Goal: Ask a question

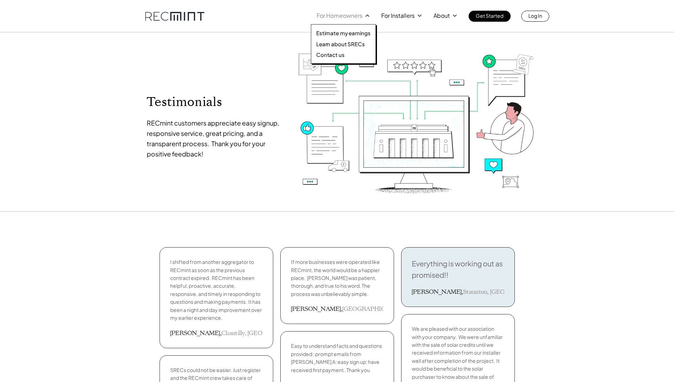
click at [366, 15] on icon at bounding box center [367, 15] width 6 height 6
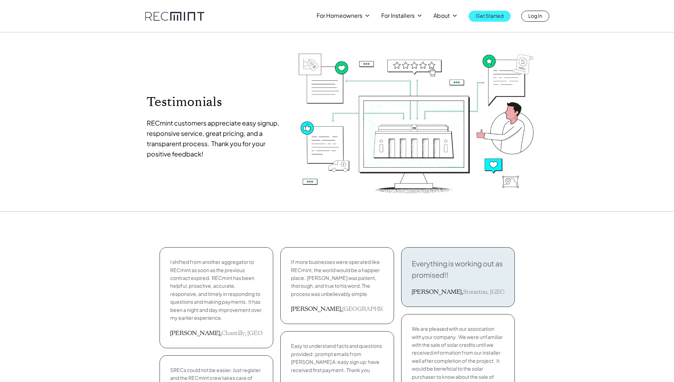
click at [489, 17] on p "Get Started" at bounding box center [490, 16] width 28 height 10
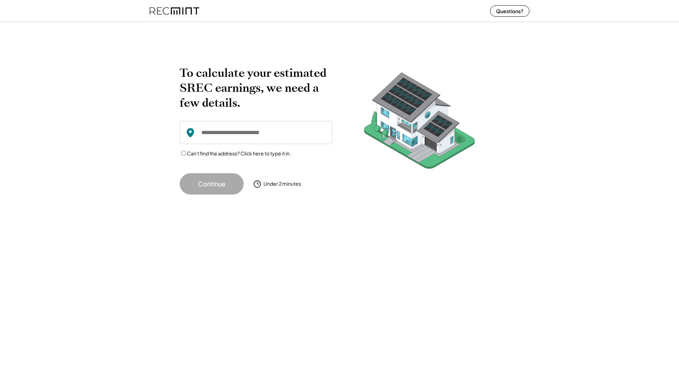
click at [254, 136] on input "input" at bounding box center [256, 132] width 153 height 23
click at [510, 12] on button "Questions?" at bounding box center [509, 10] width 39 height 11
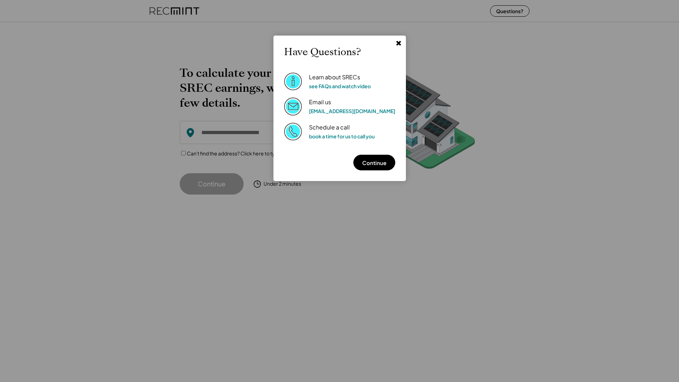
click at [396, 42] on use at bounding box center [398, 43] width 5 height 5
